Goal: Information Seeking & Learning: Learn about a topic

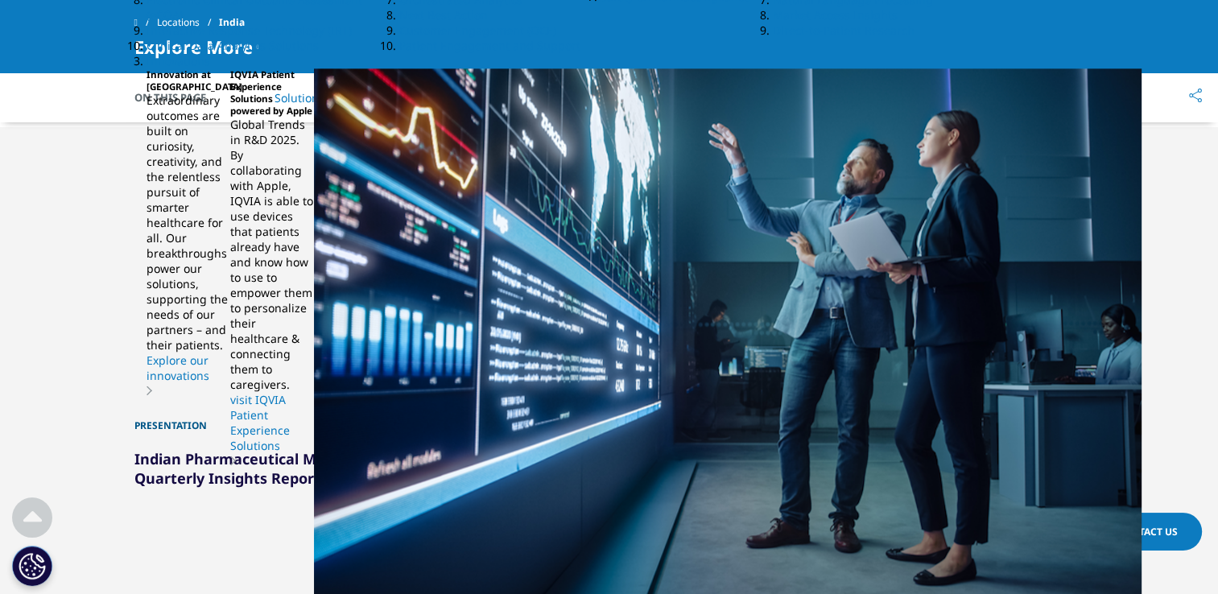
scroll to position [2174, 0]
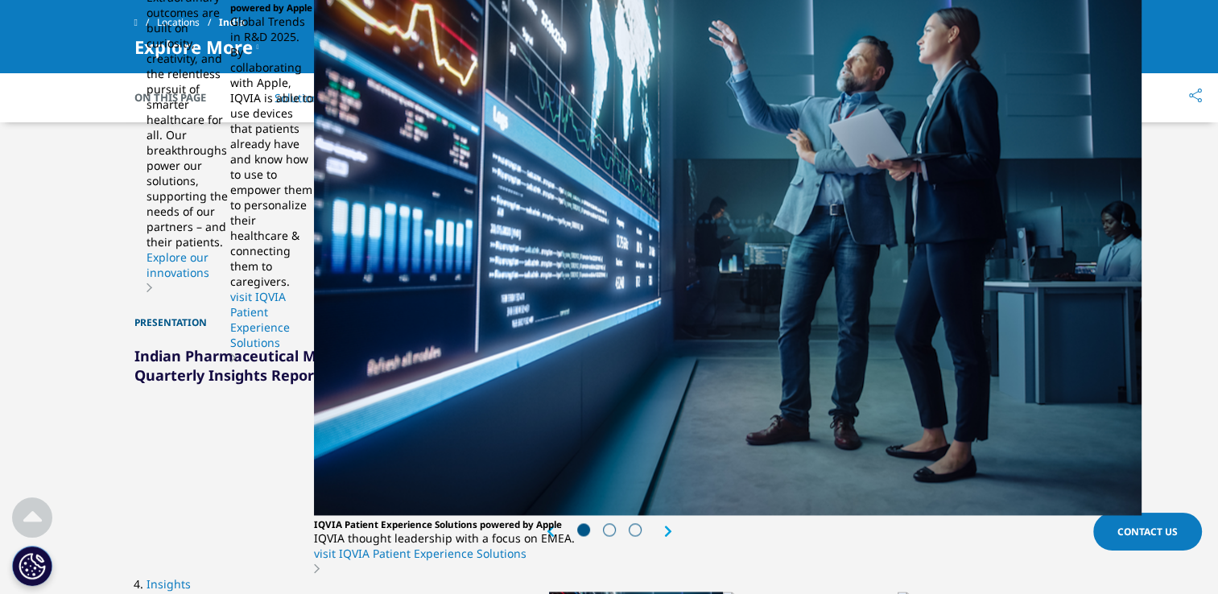
click at [659, 524] on div "Next" at bounding box center [660, 531] width 24 height 15
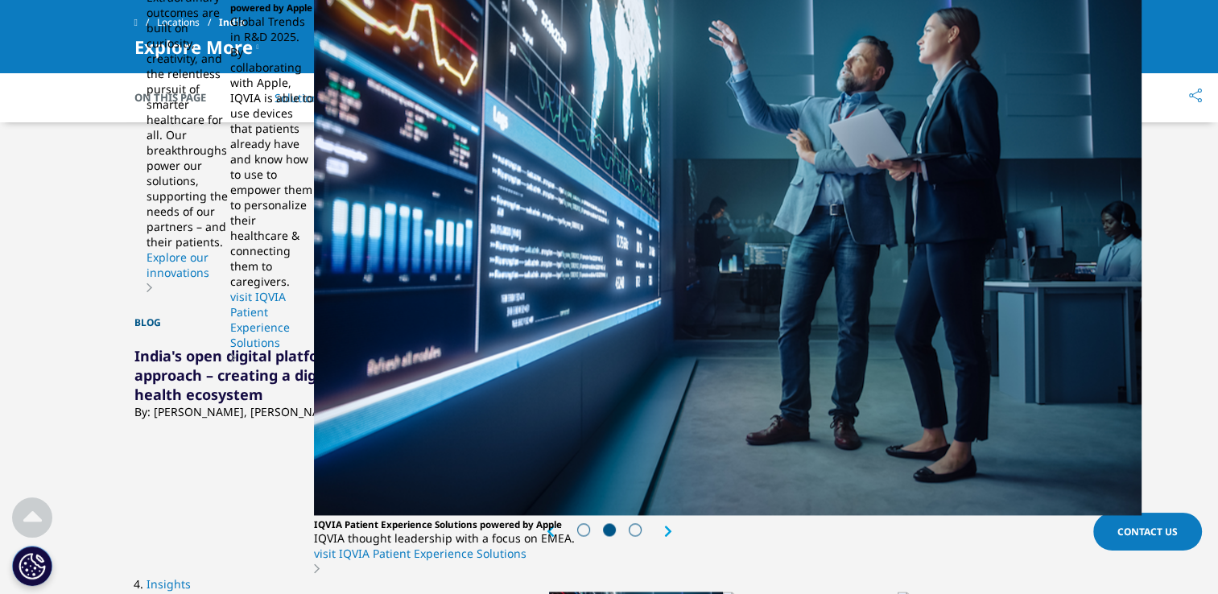
click at [659, 524] on div "Next" at bounding box center [660, 531] width 24 height 15
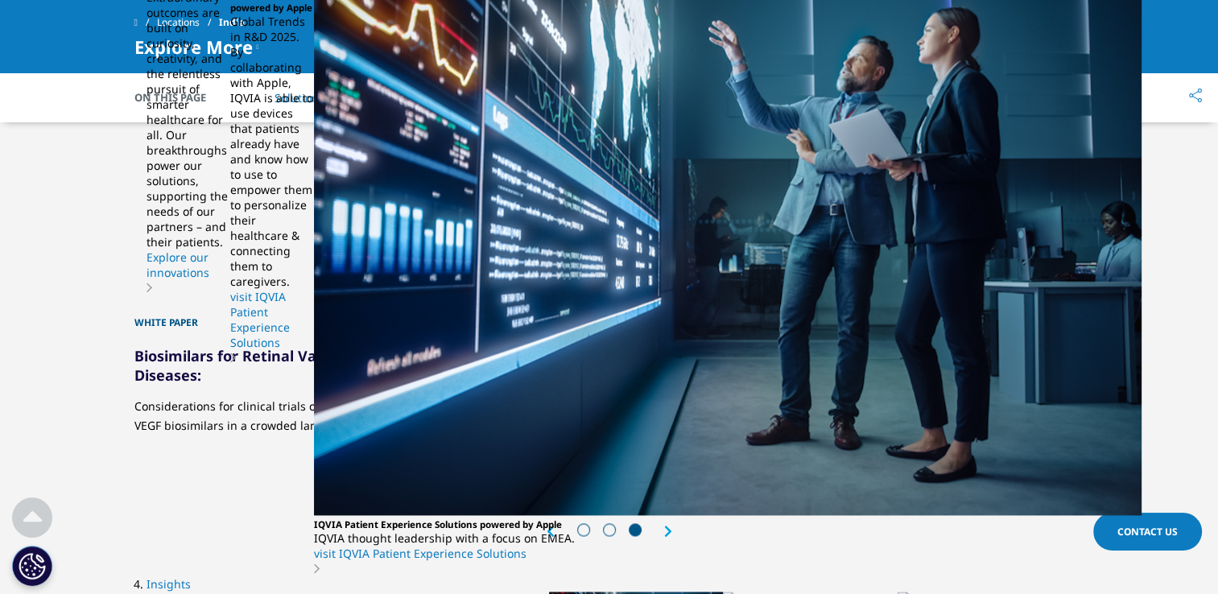
click at [551, 524] on div "Prev" at bounding box center [559, 531] width 24 height 15
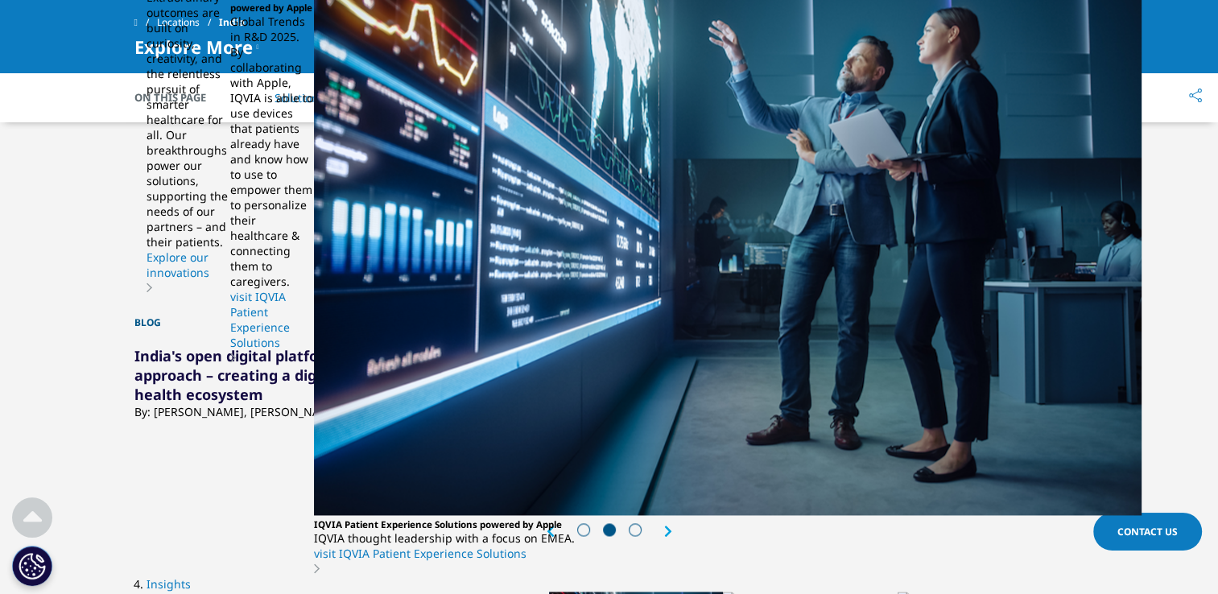
click at [551, 524] on div "Prev" at bounding box center [559, 531] width 24 height 15
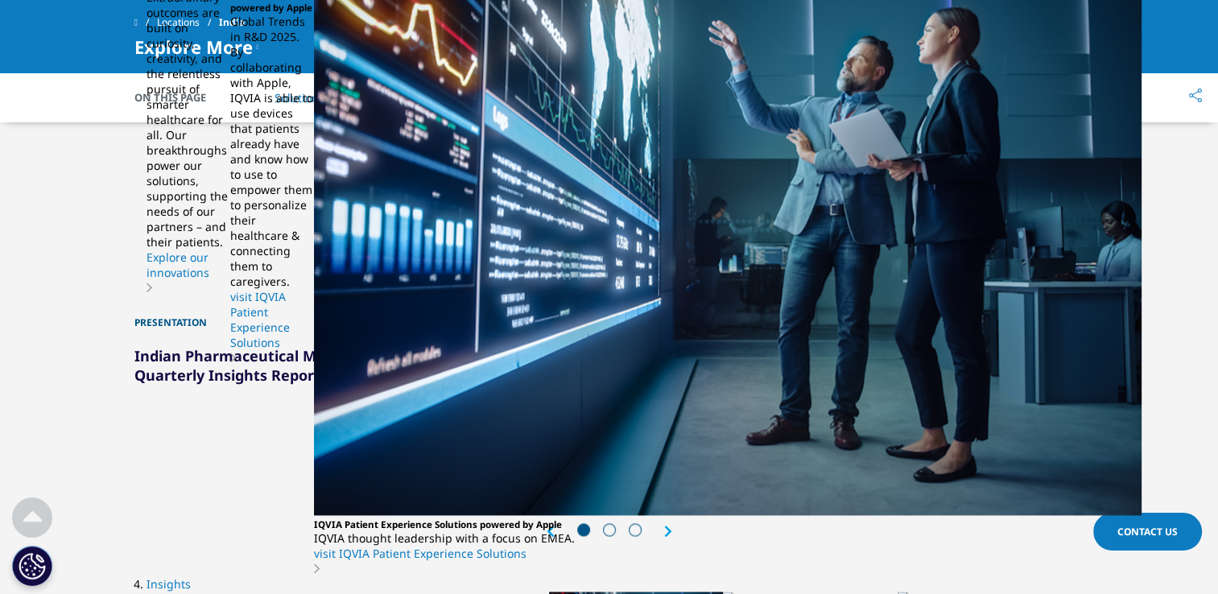
click at [664, 525] on icon "Next slide" at bounding box center [668, 531] width 8 height 13
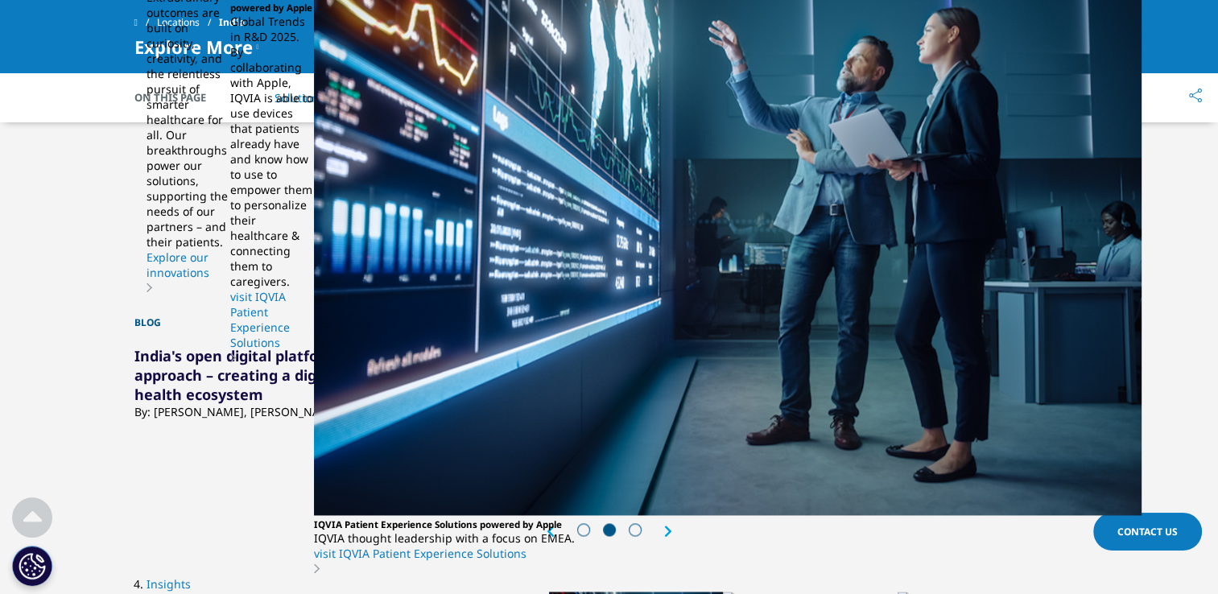
click at [974, 346] on link "Telemedicine Demystified–Necessity During the Pandemic, Boon for the Future" at bounding box center [970, 375] width 223 height 58
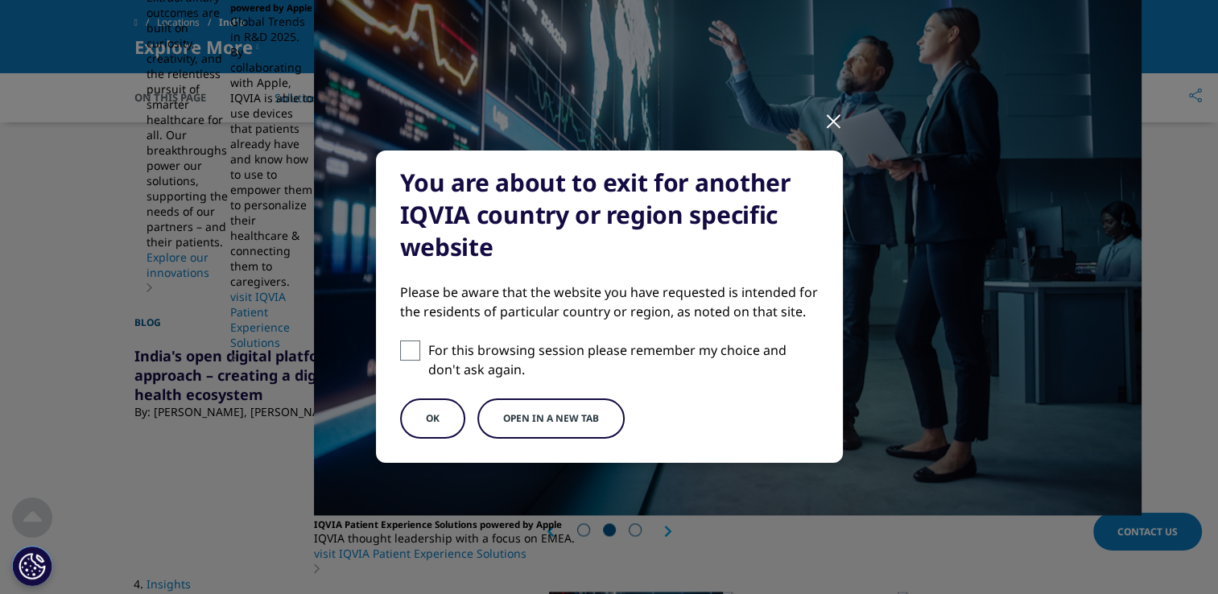
click at [481, 338] on div "You are about to exit for another IQVIA country or region specific website Plea…" at bounding box center [609, 307] width 467 height 312
drag, startPoint x: 479, startPoint y: 350, endPoint x: 477, endPoint y: 360, distance: 10.0
click at [477, 350] on p "For this browsing session please remember my choice and don't ask again." at bounding box center [623, 360] width 390 height 39
click at [420, 350] on input "For this browsing session please remember my choice and don't ask again." at bounding box center [410, 351] width 20 height 20
checkbox input "true"
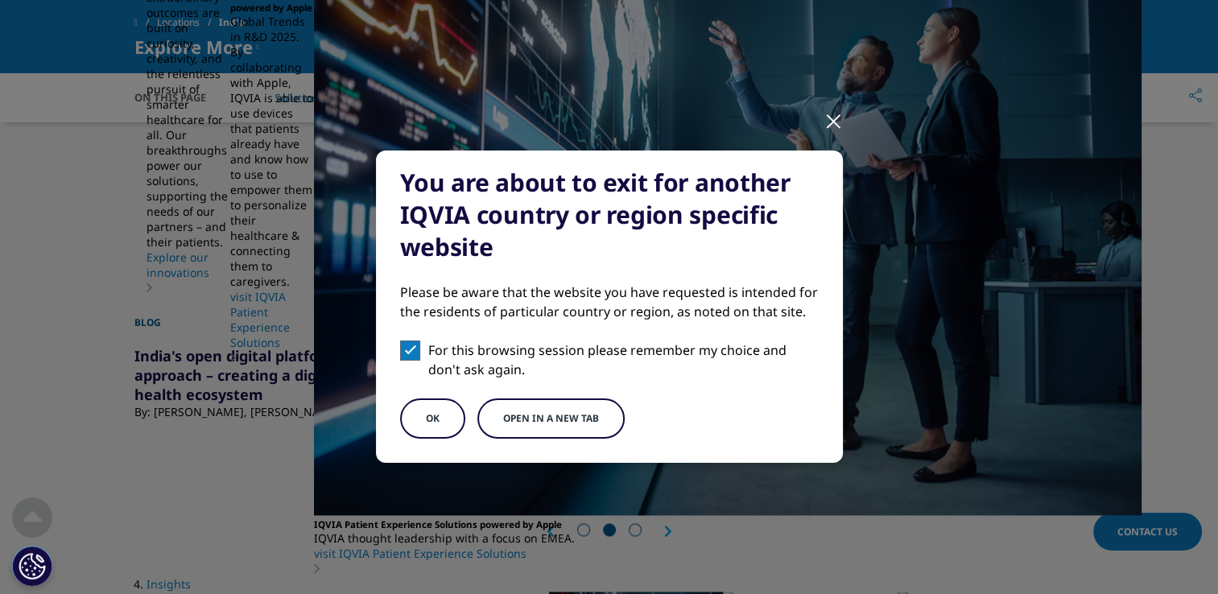
click at [502, 407] on button "Open in a new tab" at bounding box center [550, 419] width 147 height 40
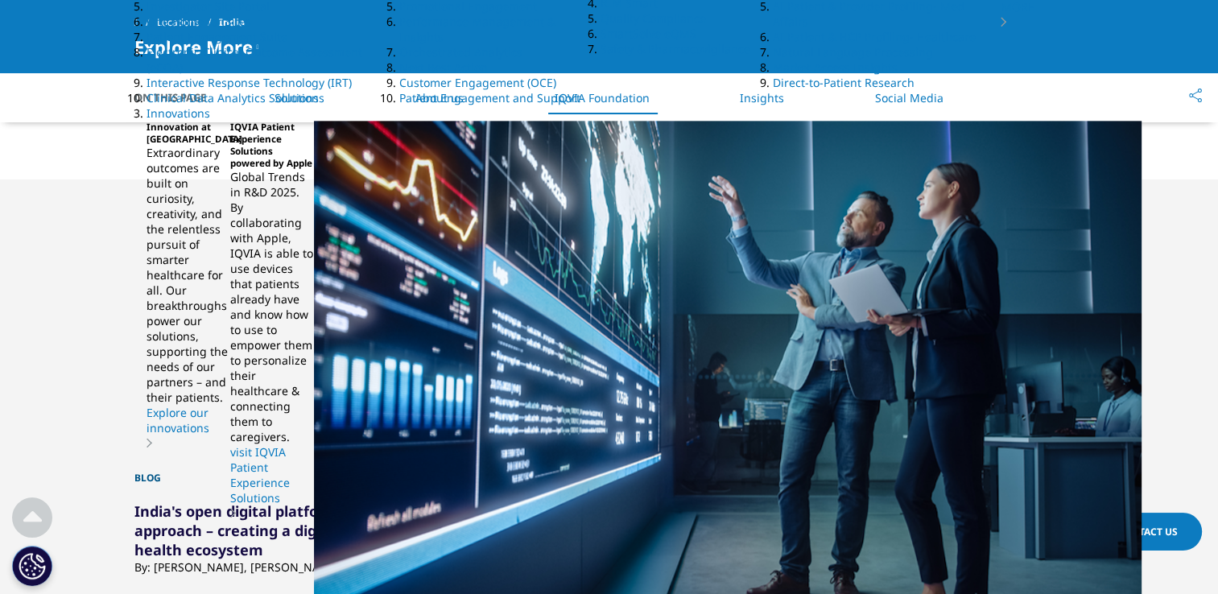
scroll to position [2013, 0]
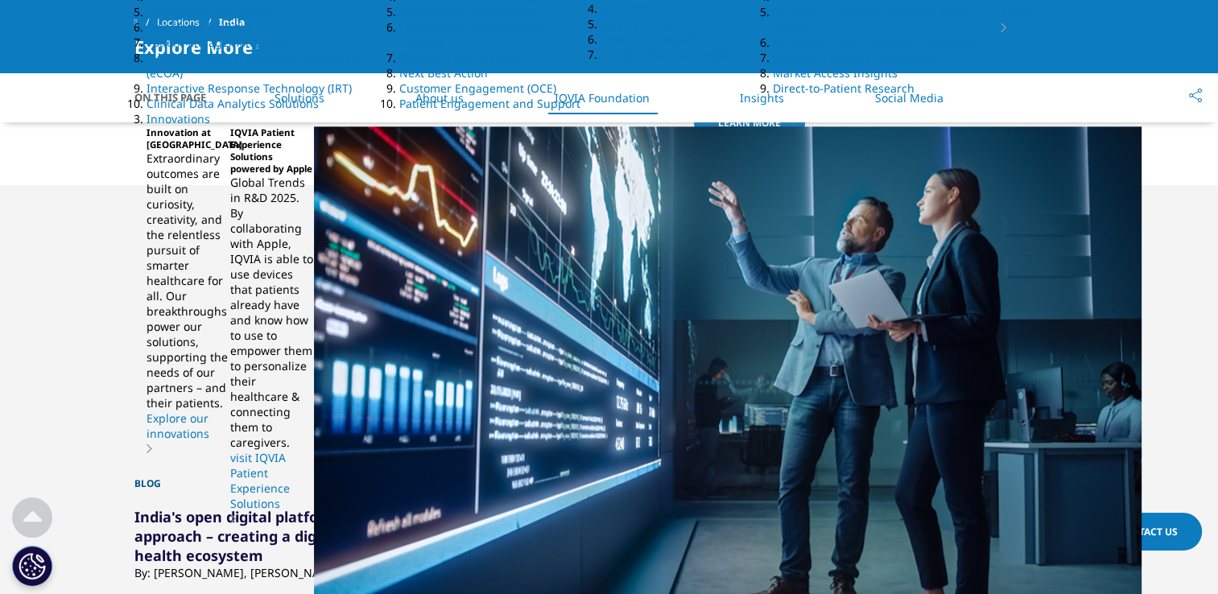
click at [601, 225] on h2 "Learn more" at bounding box center [609, 233] width 950 height 16
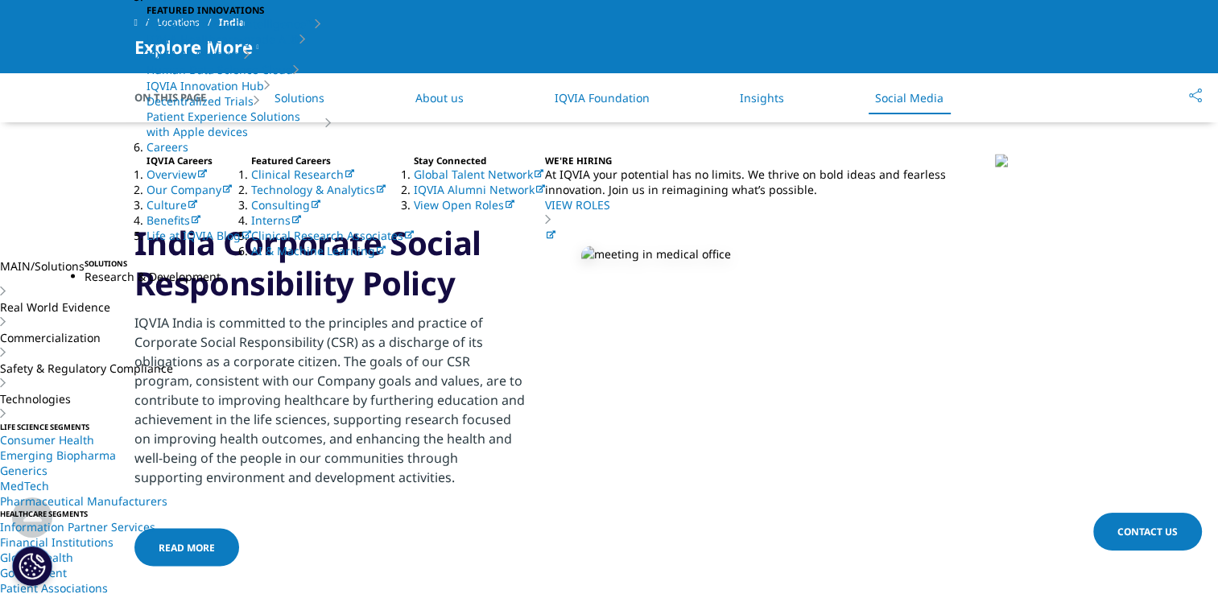
scroll to position [2979, 0]
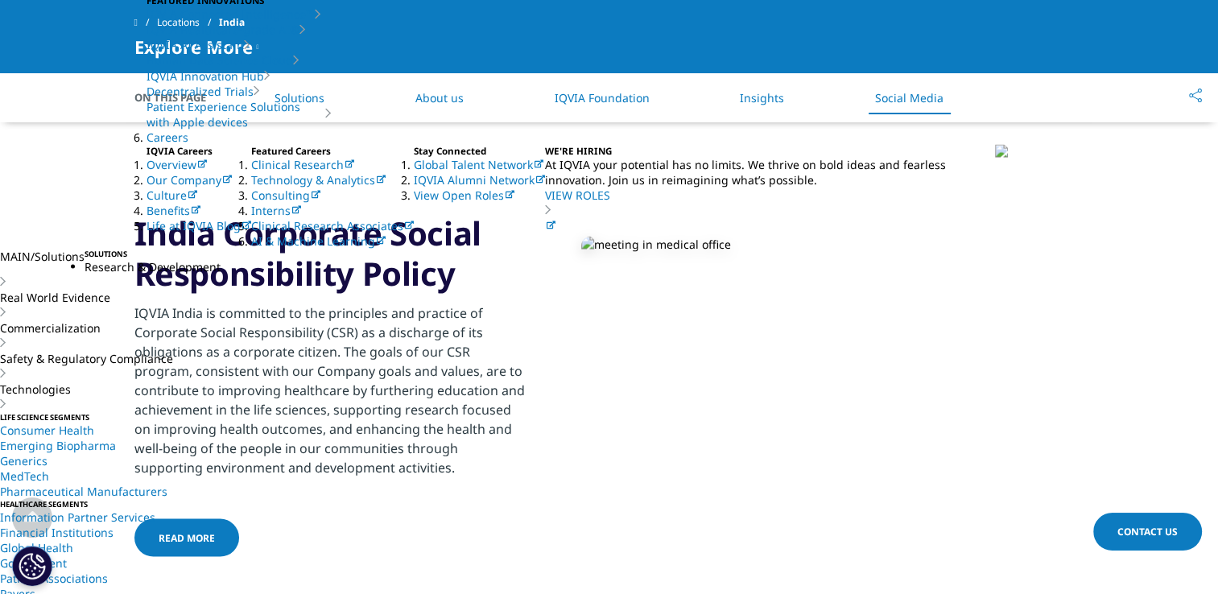
click at [180, 531] on span "Read More" at bounding box center [187, 538] width 56 height 14
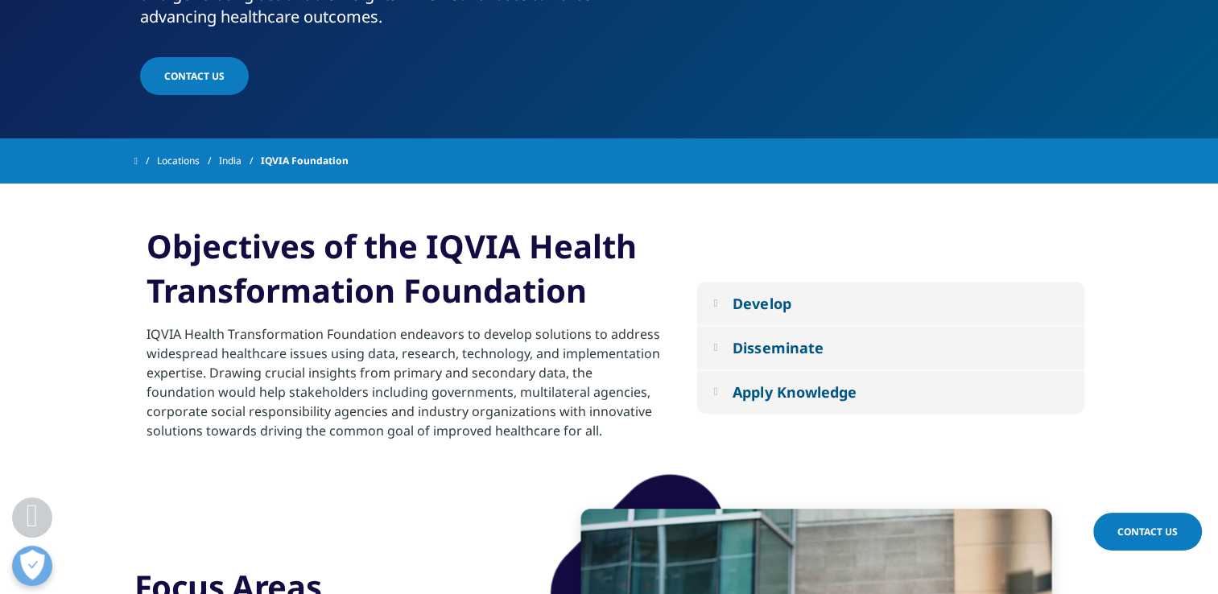
scroll to position [483, 0]
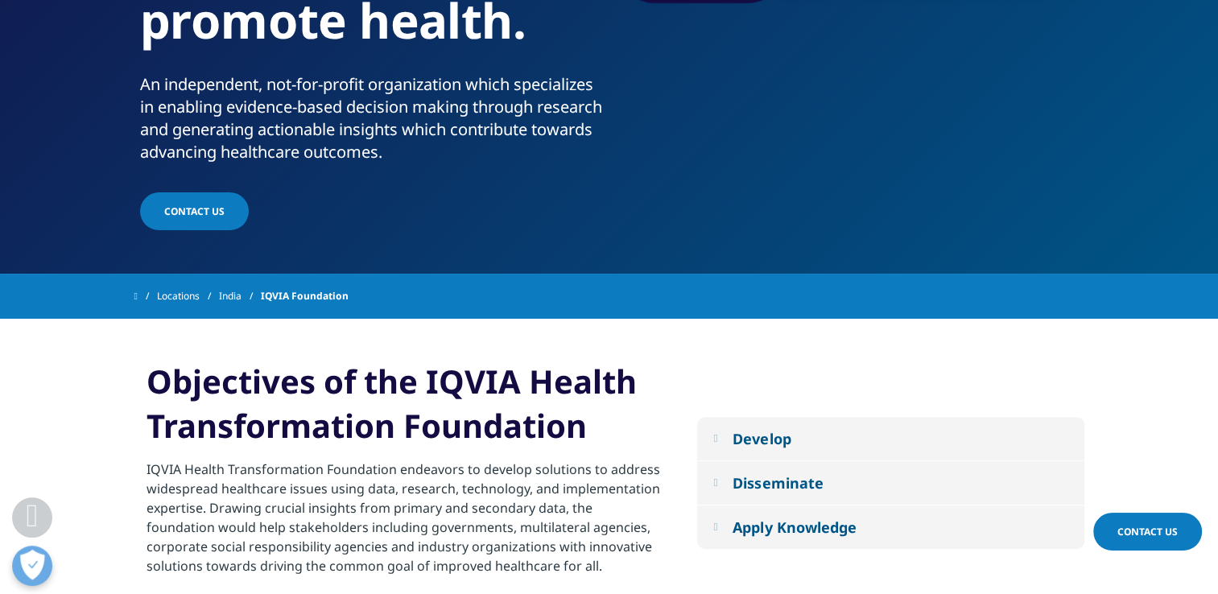
click at [138, 295] on span at bounding box center [135, 296] width 3 height 11
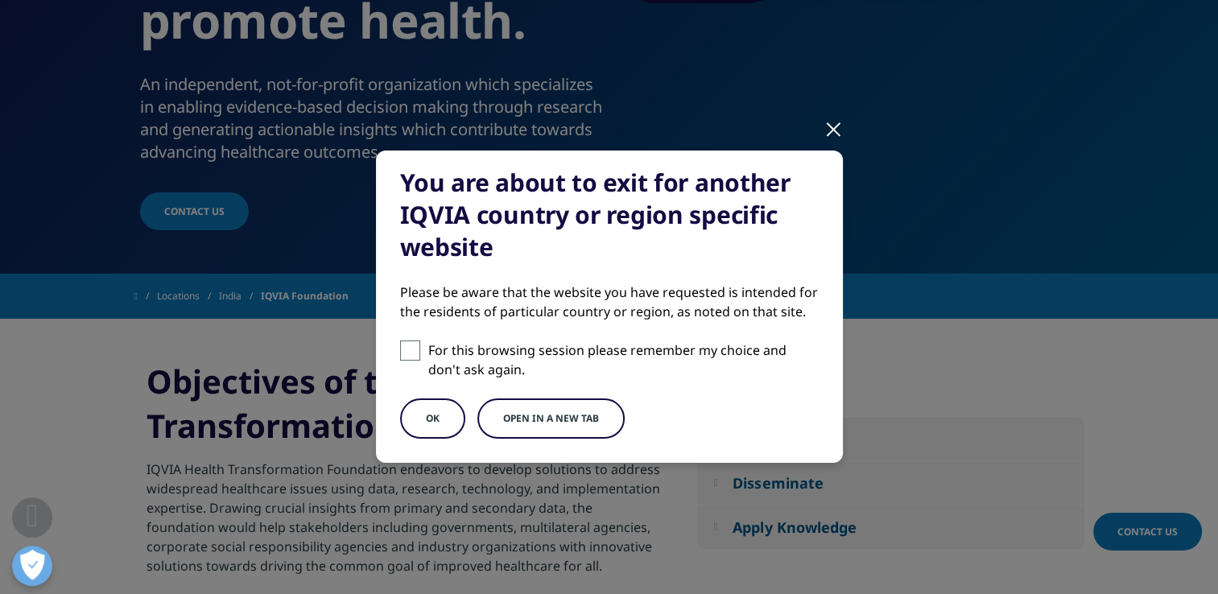
click at [417, 352] on label "For this browsing session please remember my choice and don't ask again." at bounding box center [609, 360] width 419 height 39
click at [417, 352] on input "For this browsing session please remember my choice and don't ask again." at bounding box center [410, 351] width 20 height 20
checkbox input "true"
click at [544, 428] on button "Open in a new tab" at bounding box center [550, 419] width 147 height 40
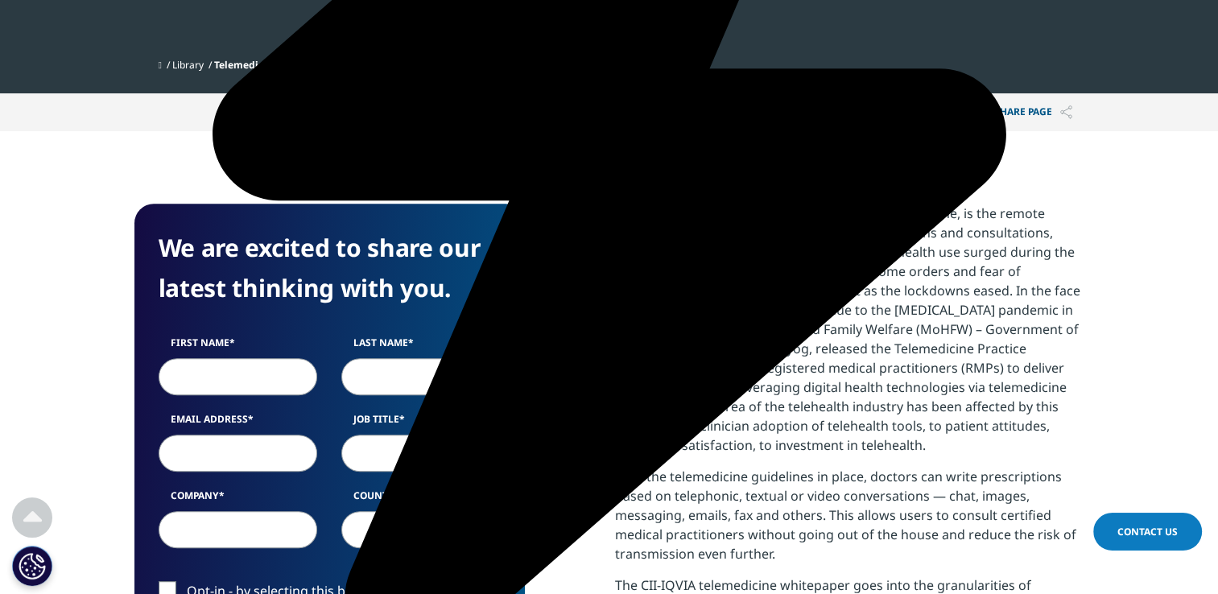
scroll to position [567, 0]
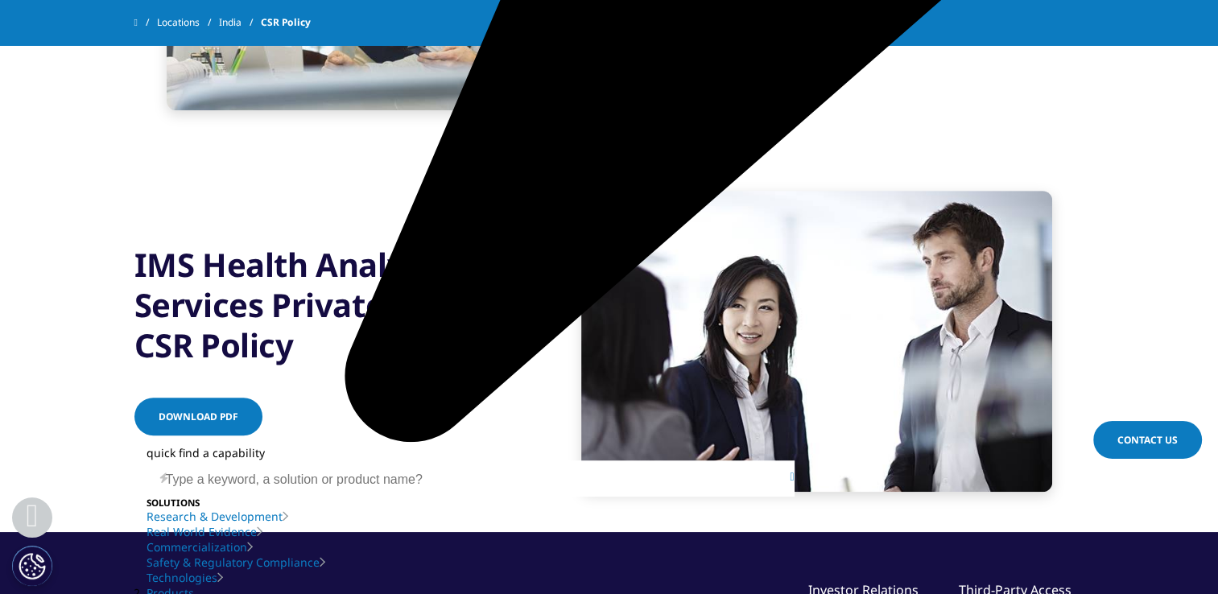
scroll to position [644, 0]
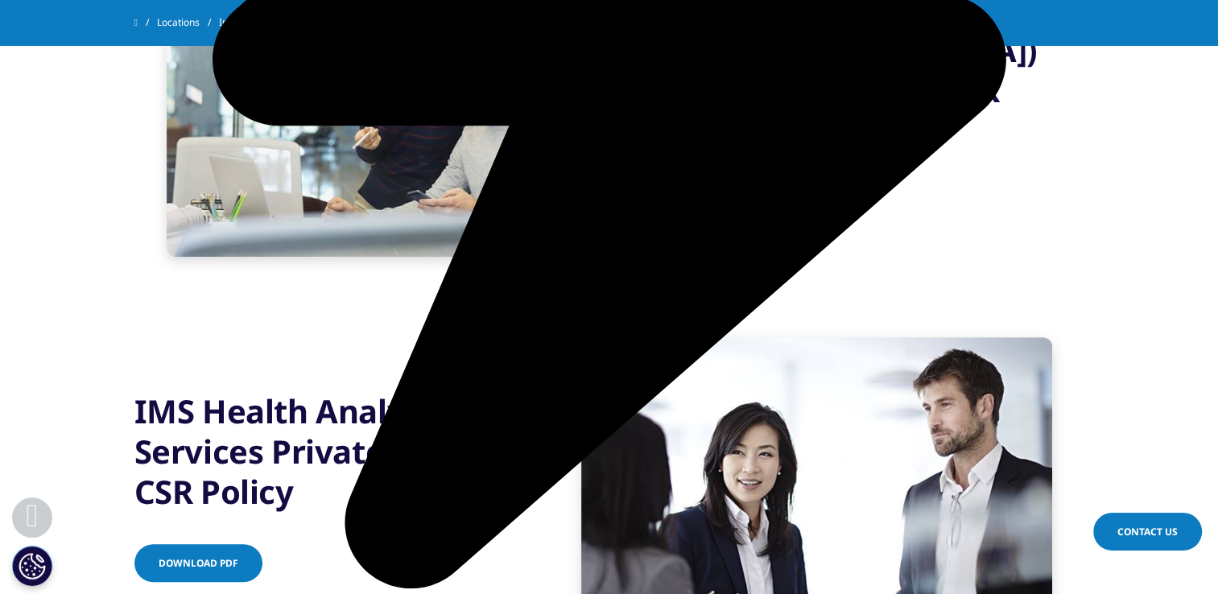
click at [708, 183] on link "Download PDF" at bounding box center [758, 202] width 128 height 38
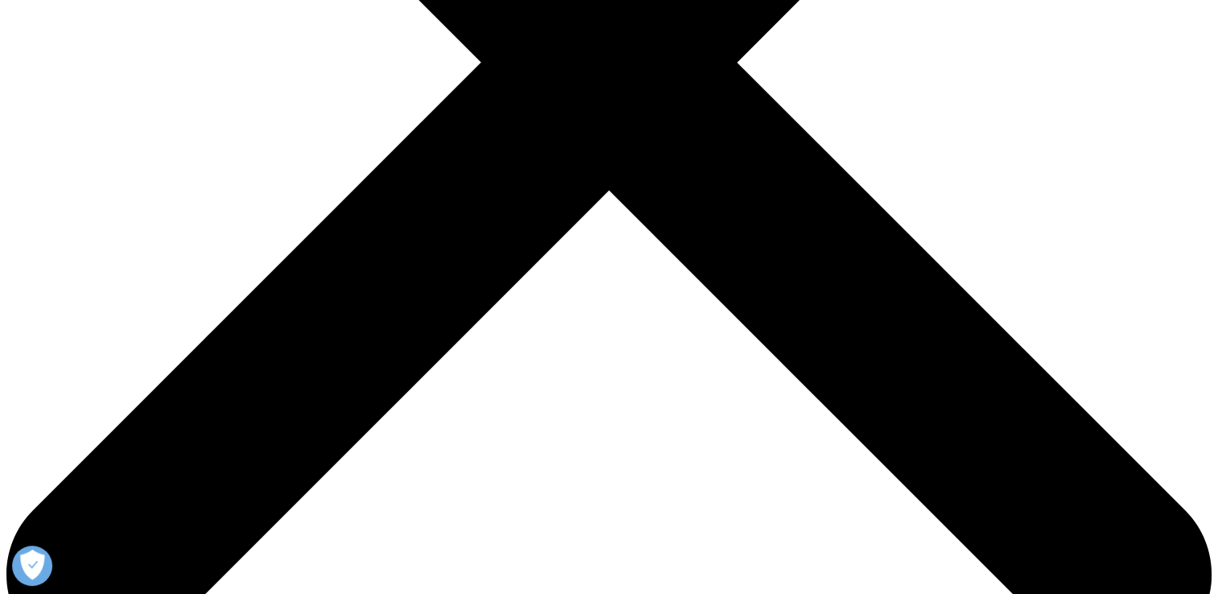
scroll to position [725, 0]
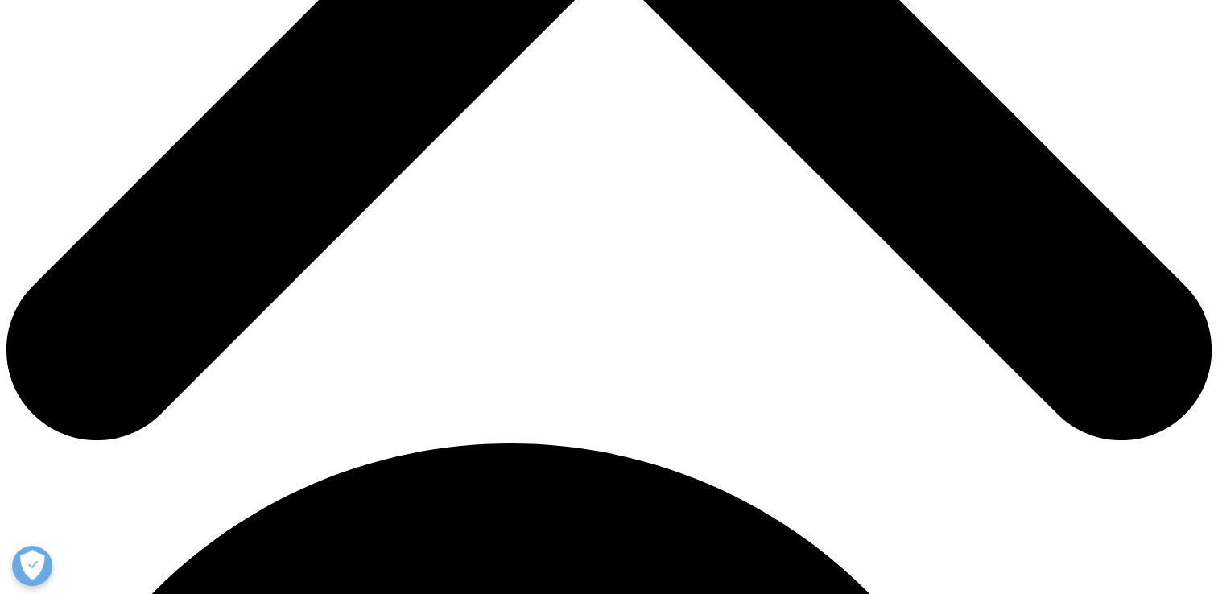
scroll to position [886, 0]
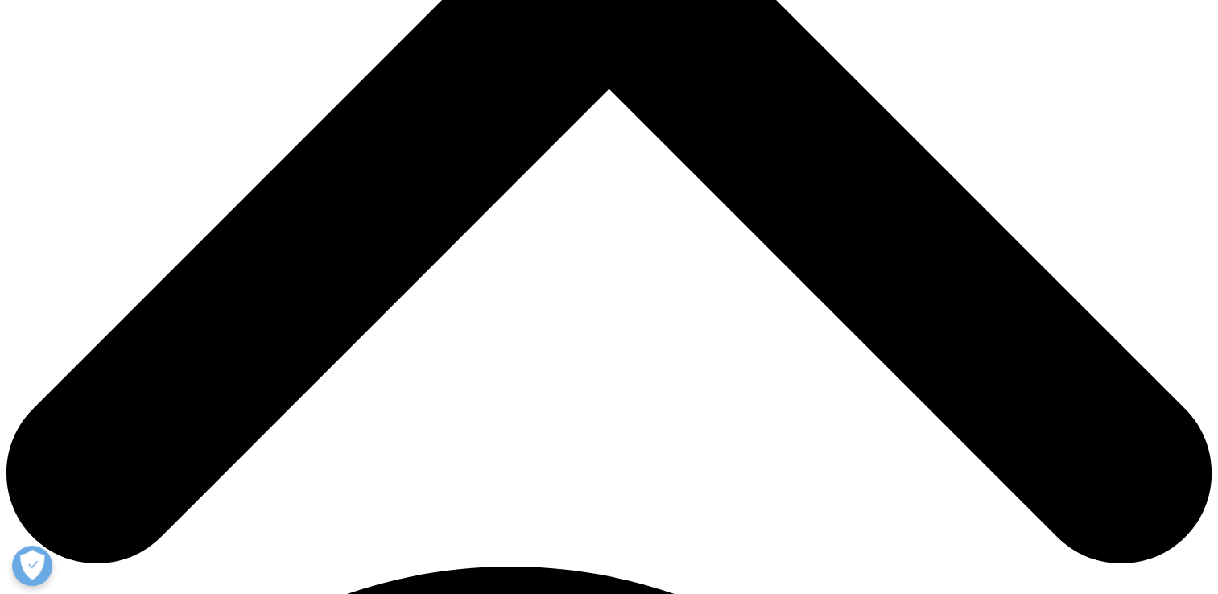
scroll to position [483, 0]
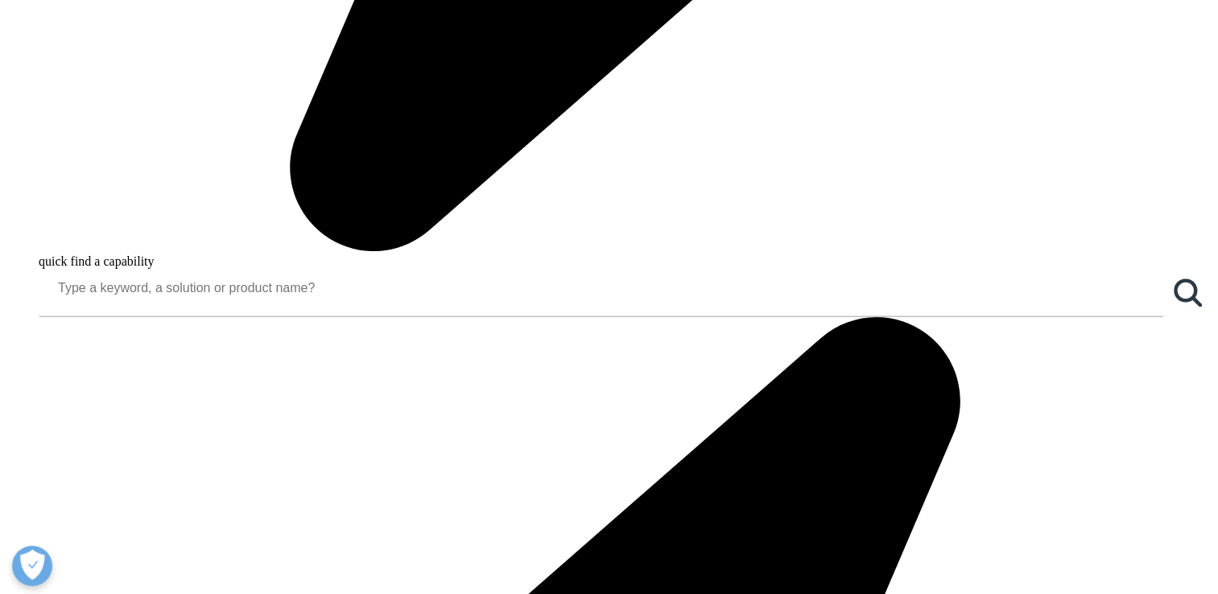
scroll to position [1648, 0]
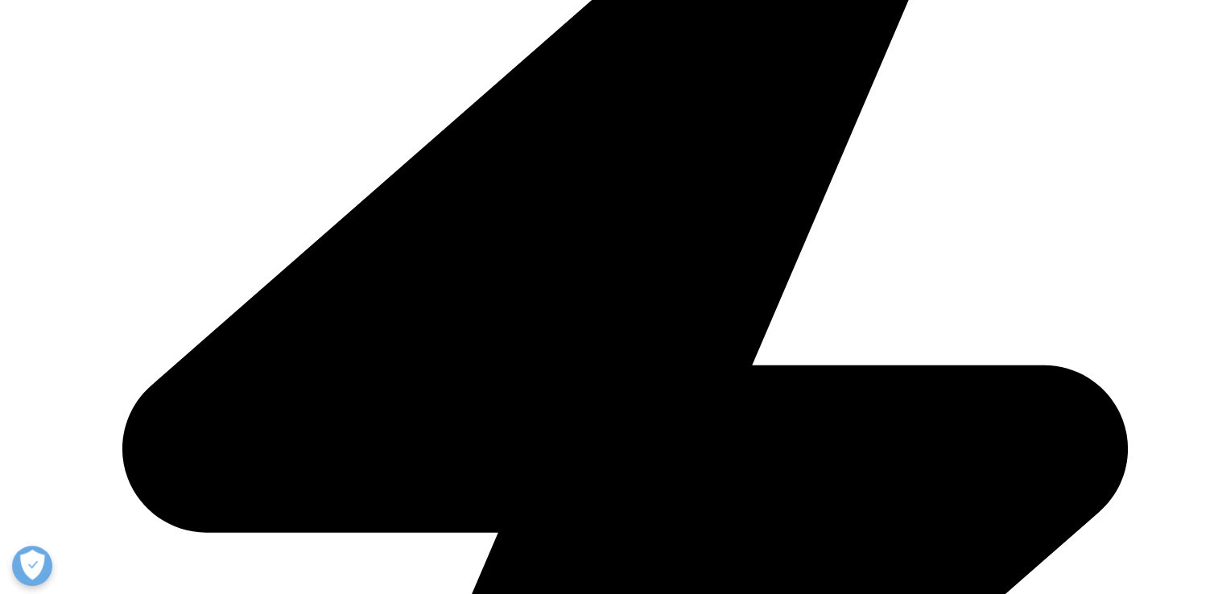
scroll to position [2373, 0]
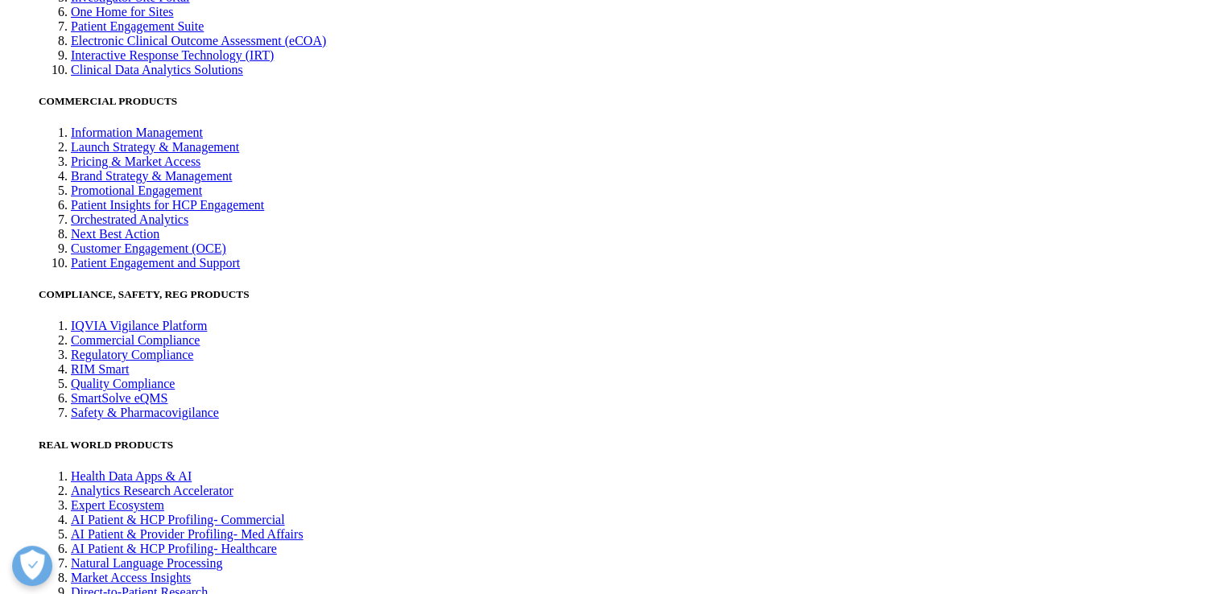
scroll to position [3661, 0]
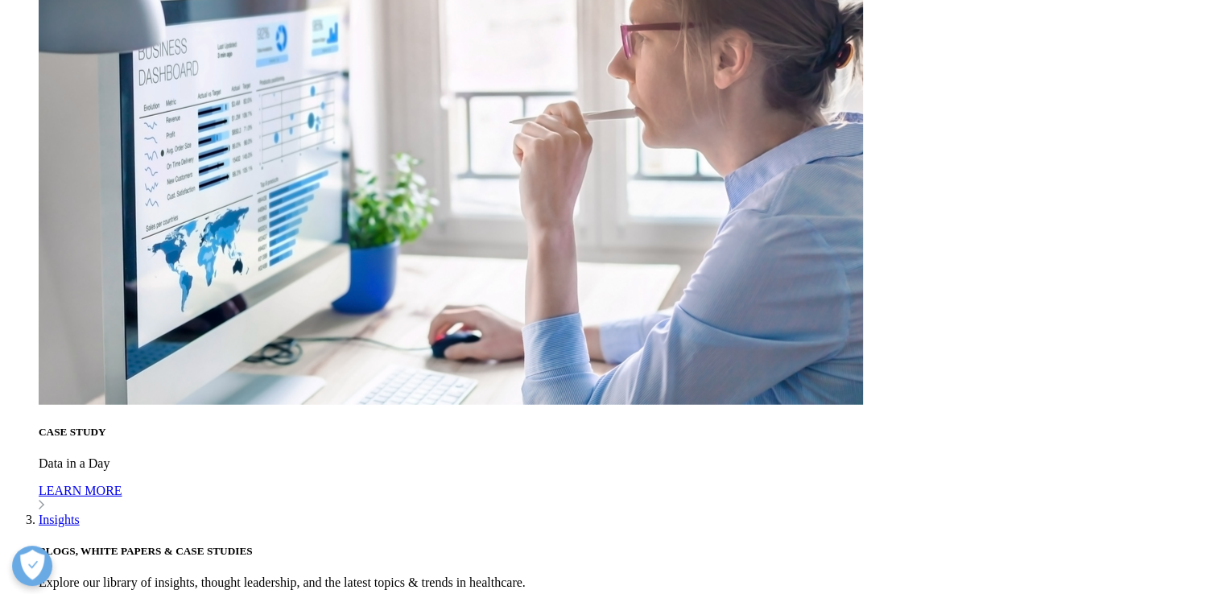
scroll to position [4810, 0]
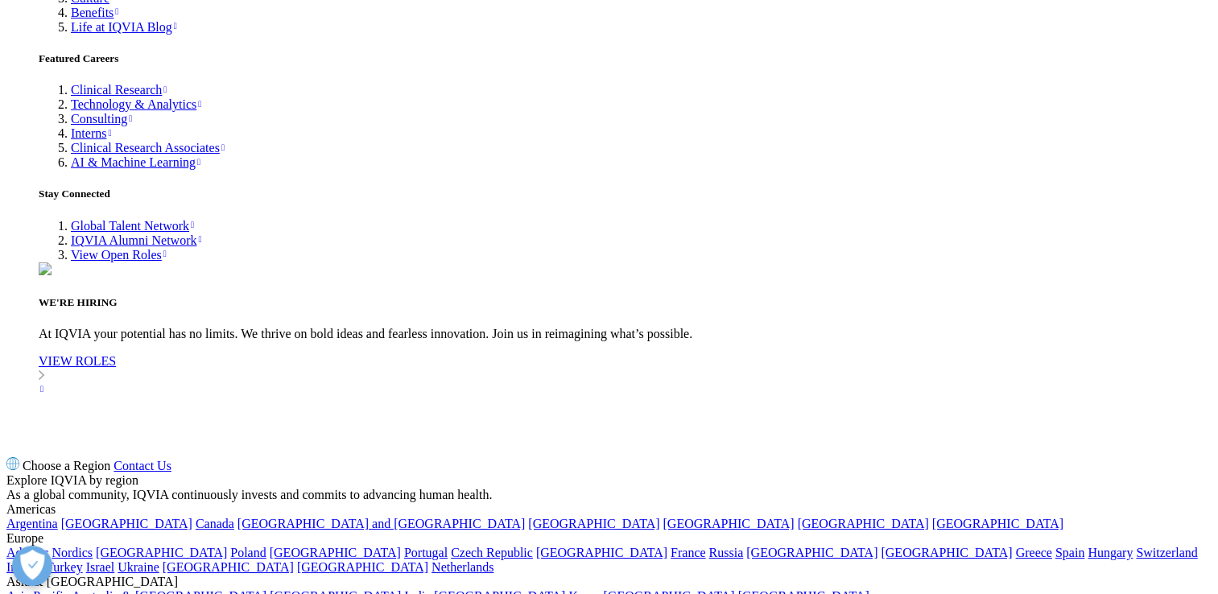
scroll to position [5818, 0]
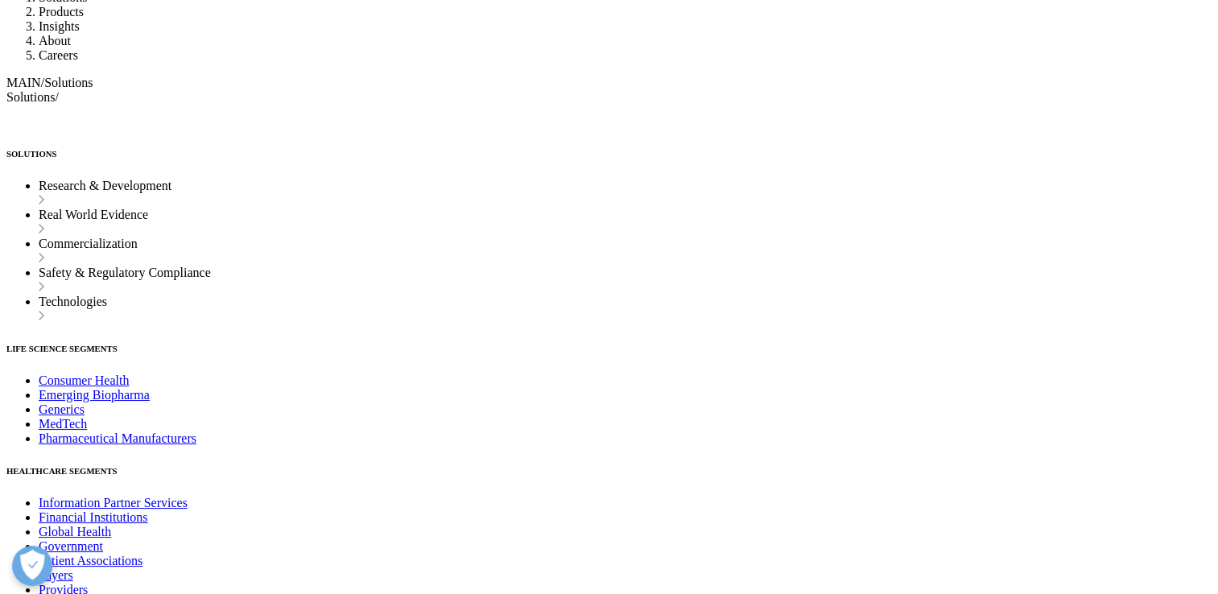
scroll to position [6543, 0]
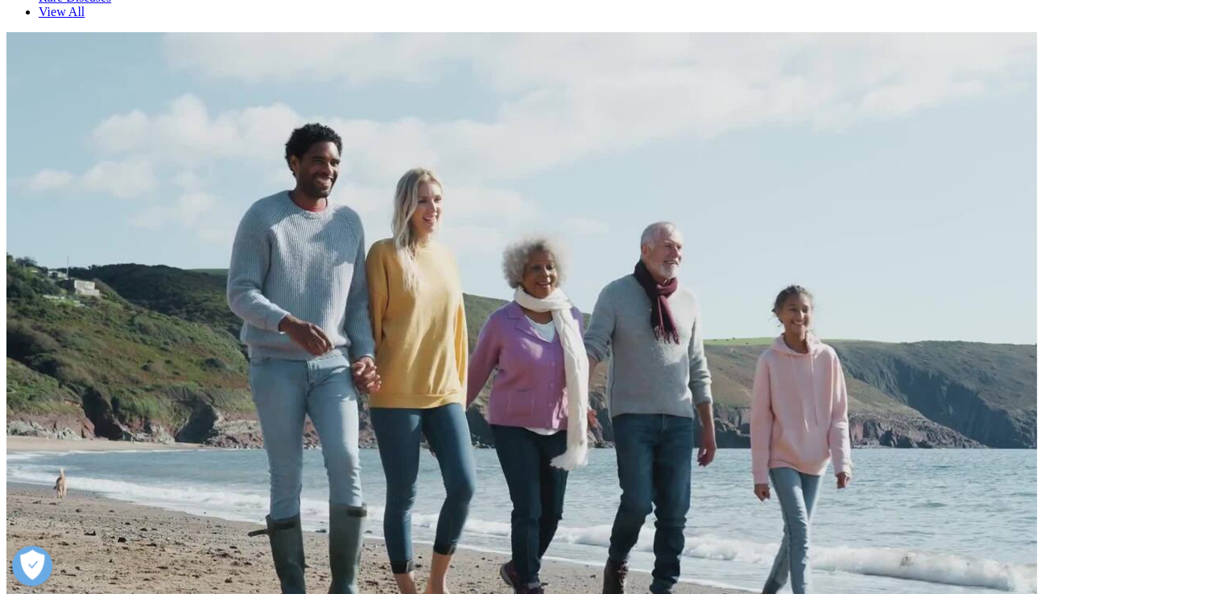
scroll to position [7670, 0]
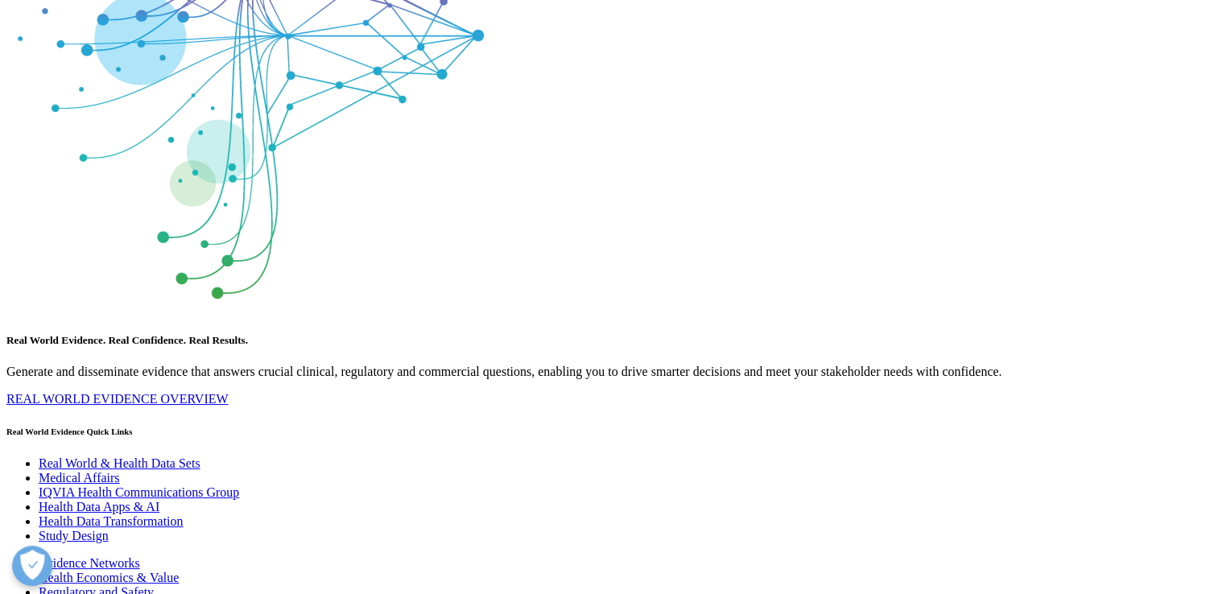
scroll to position [8636, 0]
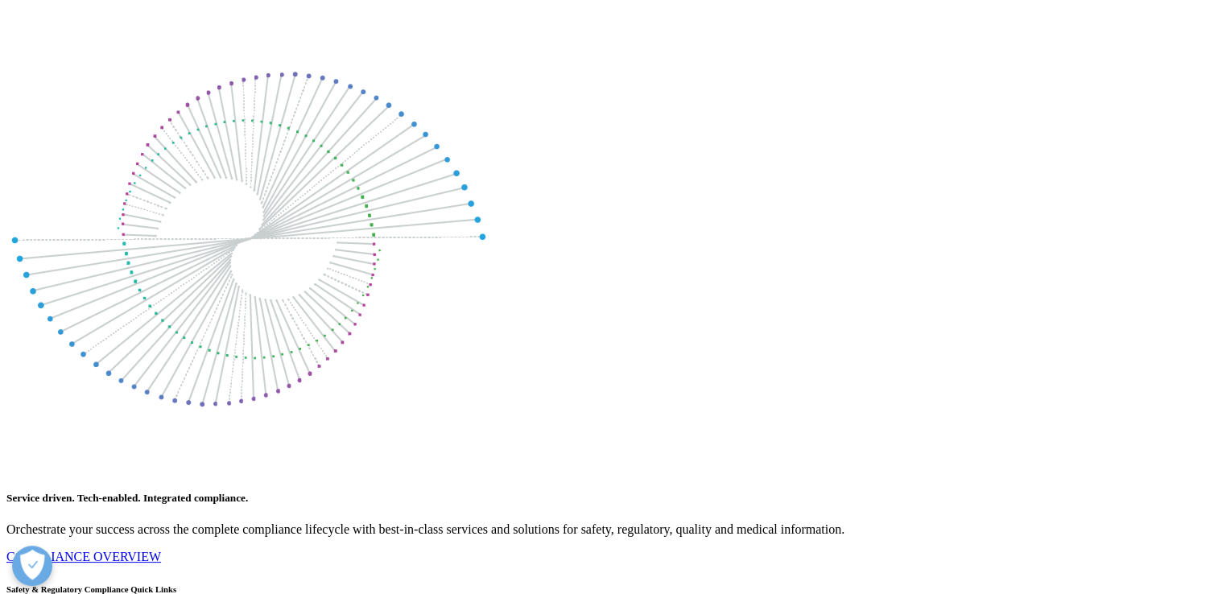
scroll to position [9441, 0]
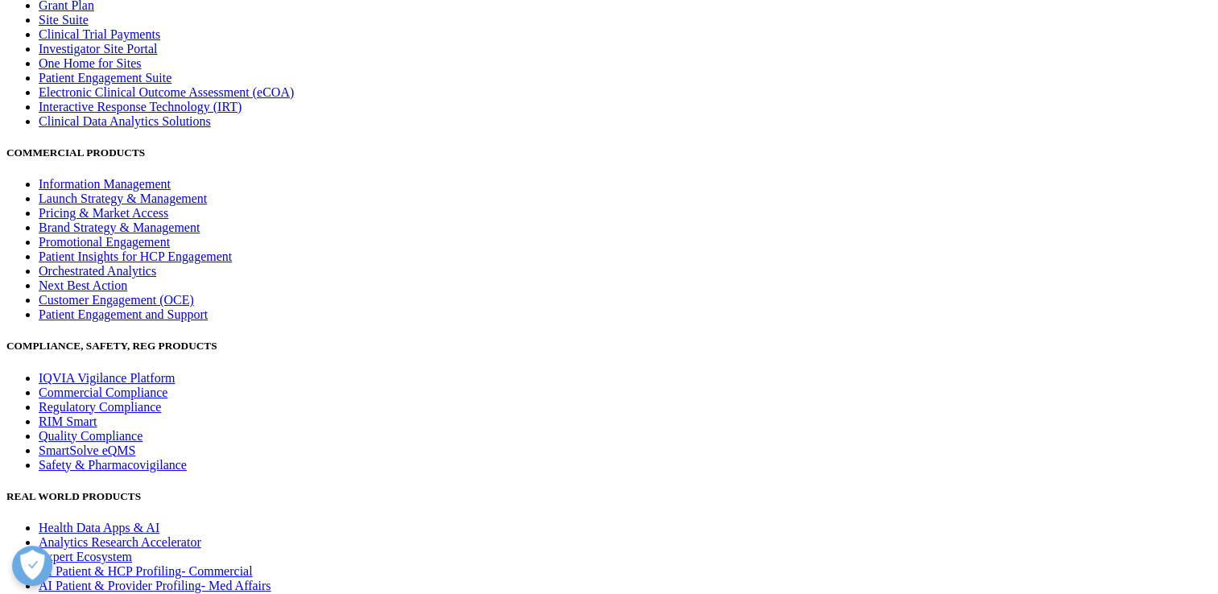
scroll to position [10649, 0]
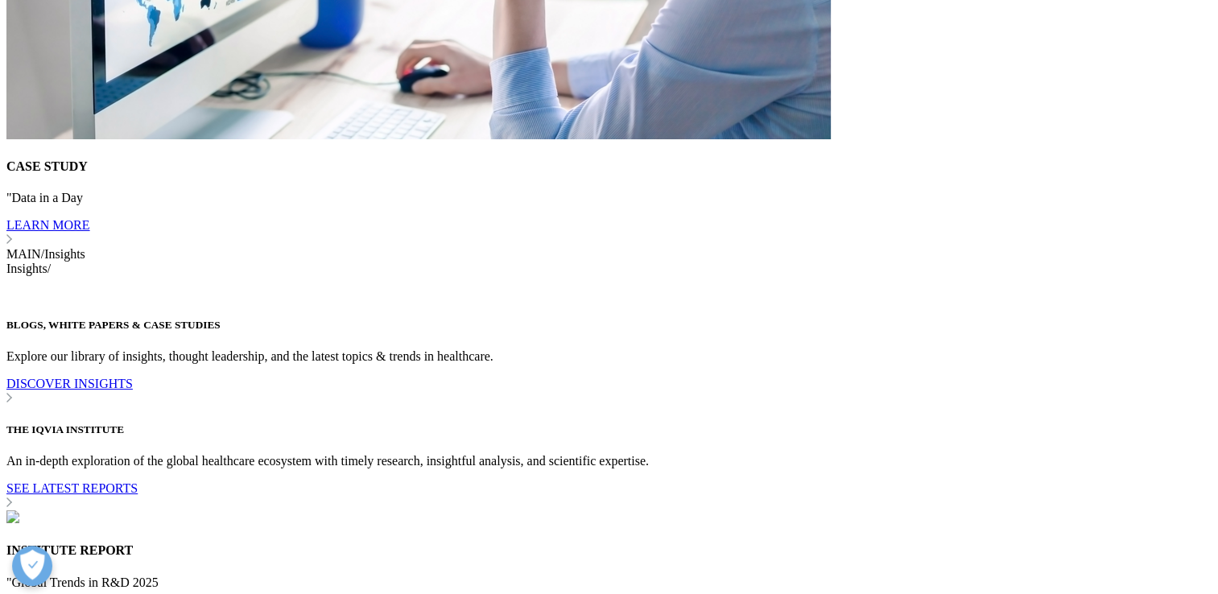
scroll to position [11695, 0]
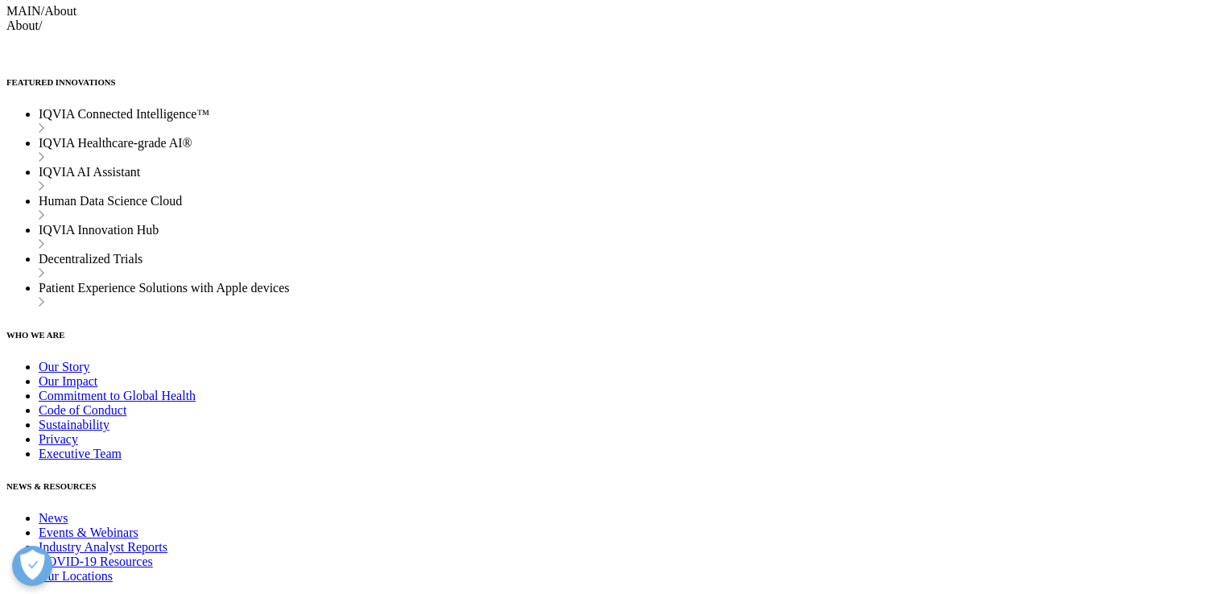
scroll to position [12779, 0]
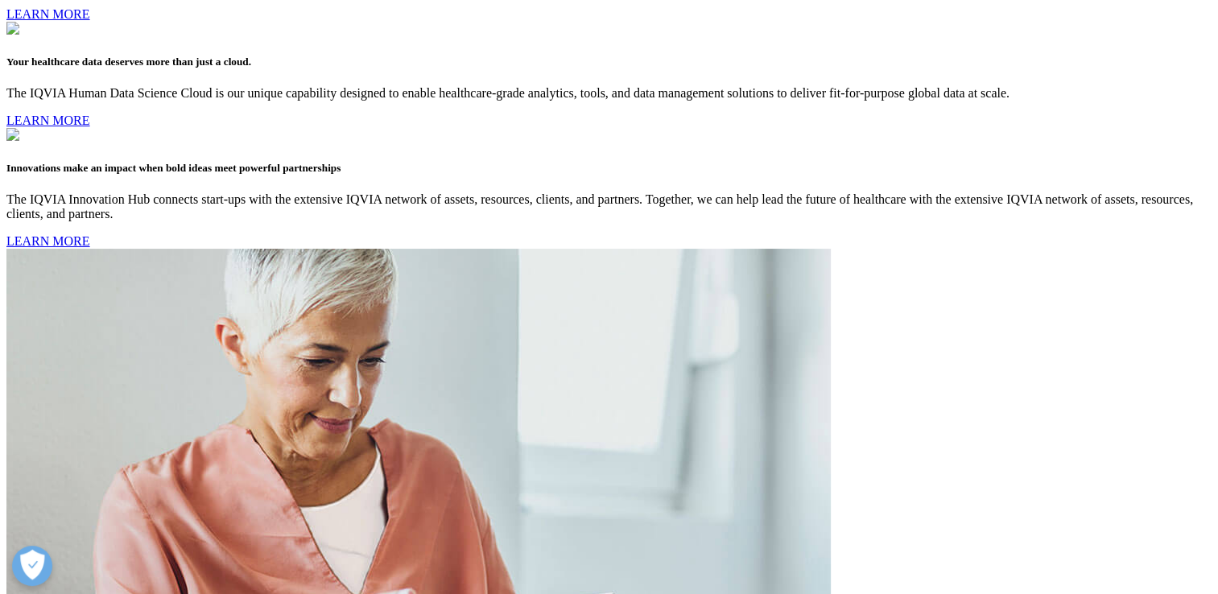
scroll to position [13745, 0]
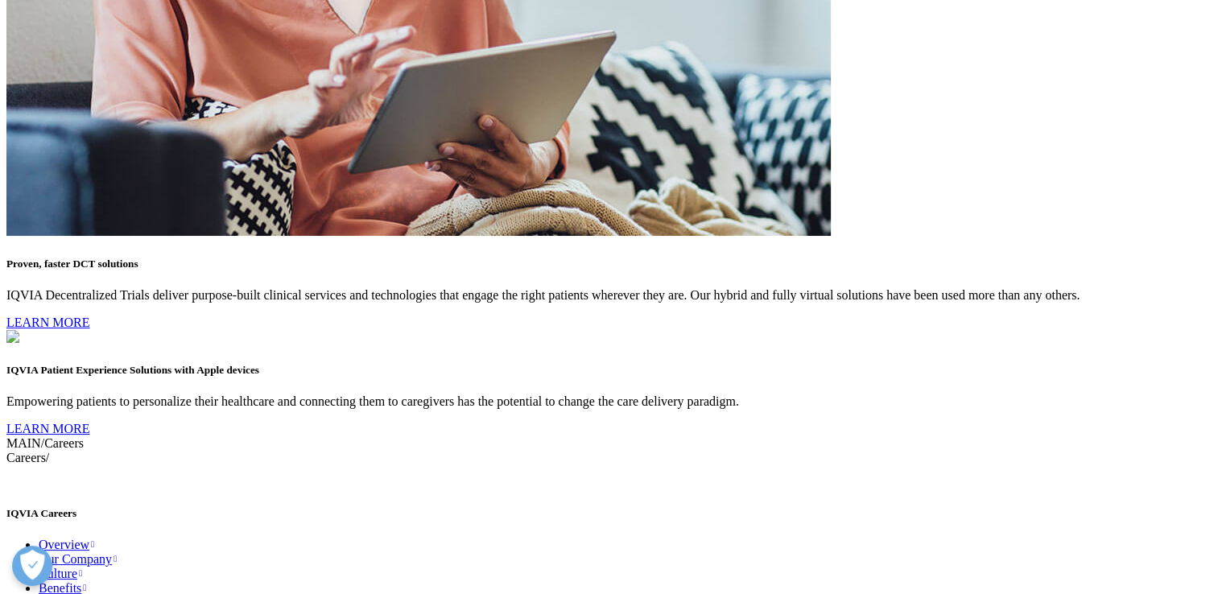
scroll to position [14470, 0]
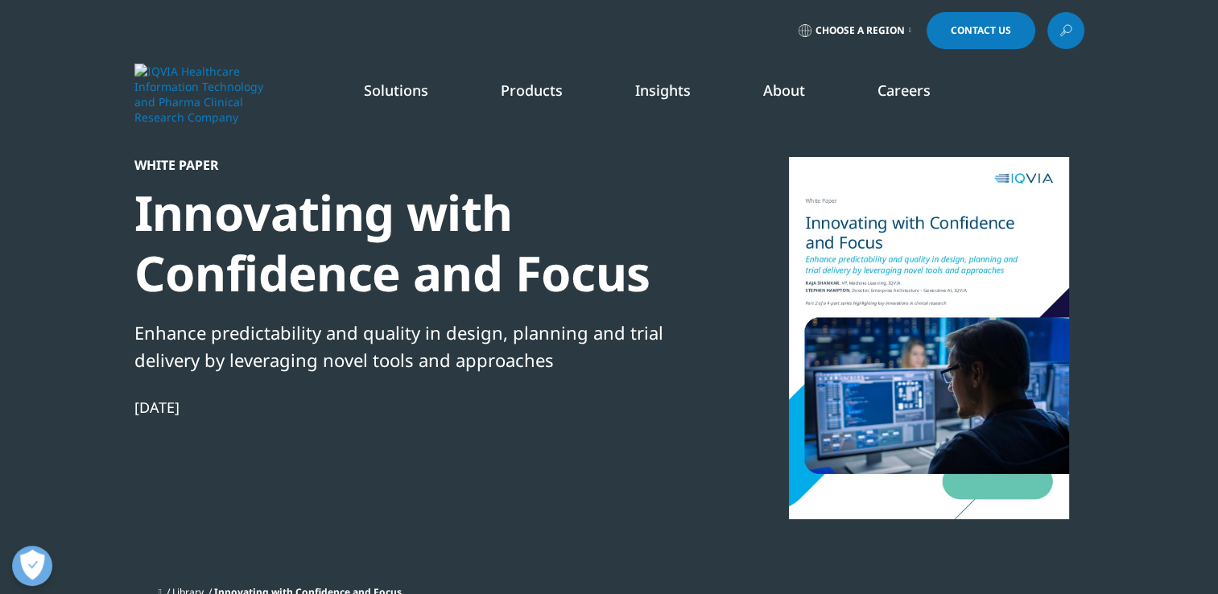
scroll to position [622, 950]
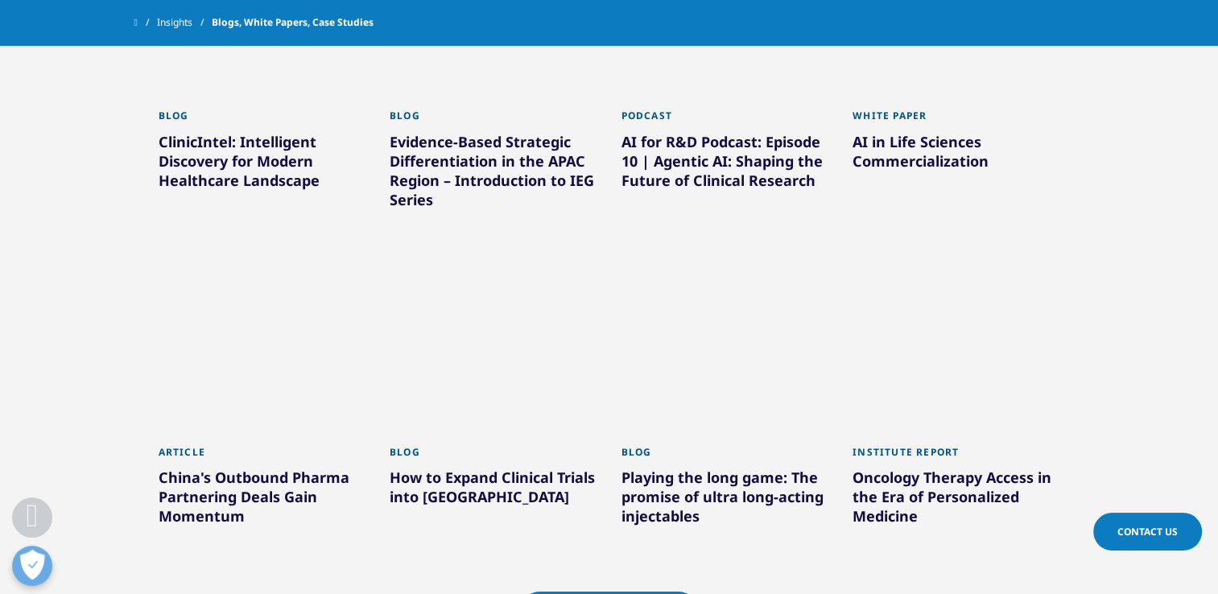
scroll to position [1316, 0]
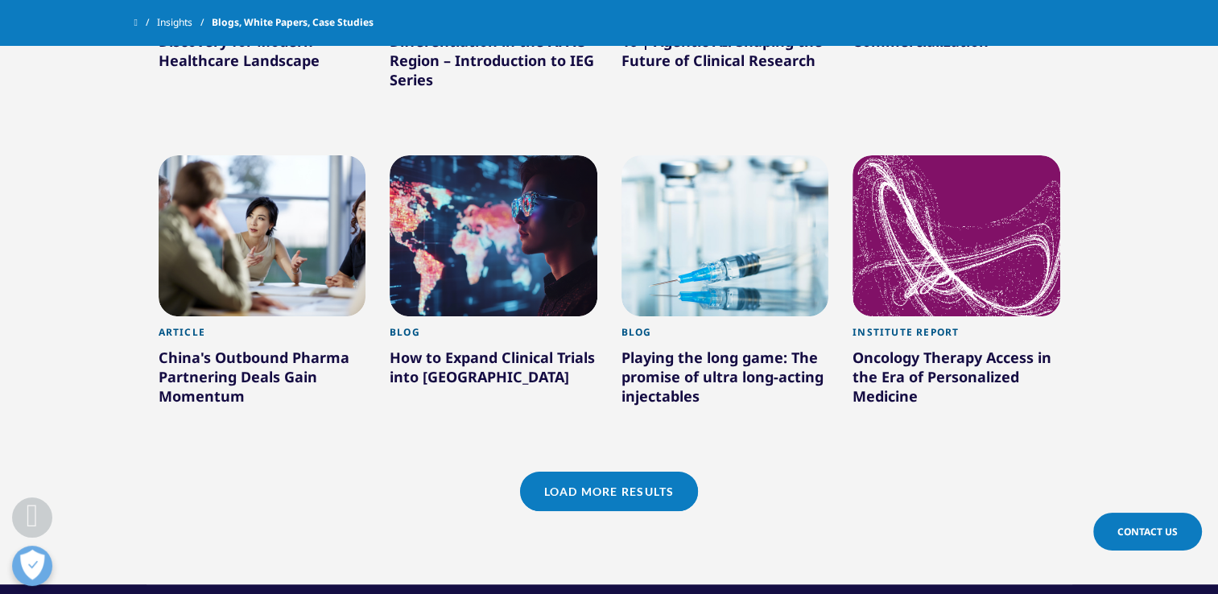
click at [591, 491] on link "Load More Results" at bounding box center [609, 491] width 178 height 39
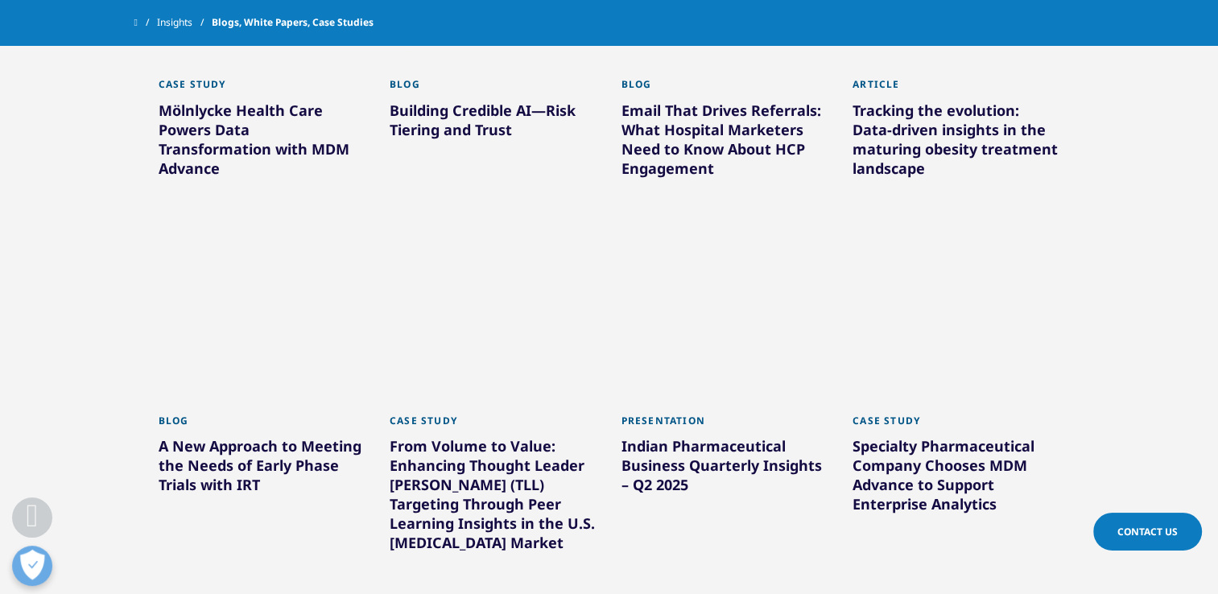
scroll to position [2282, 0]
